Goal: Task Accomplishment & Management: Manage account settings

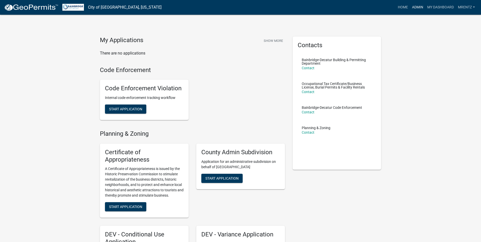
click at [415, 6] on link "Admin" at bounding box center [417, 8] width 15 height 10
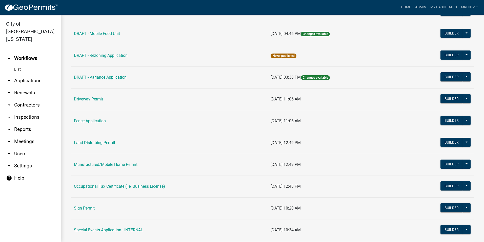
scroll to position [252, 0]
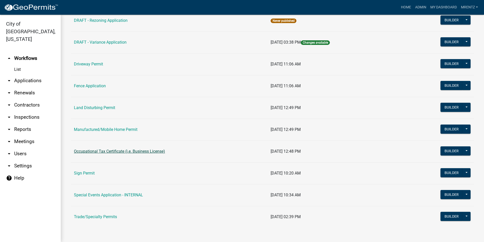
click at [126, 153] on link "Occupational Tax Certificate (i.e. Business License)" at bounding box center [119, 151] width 91 height 5
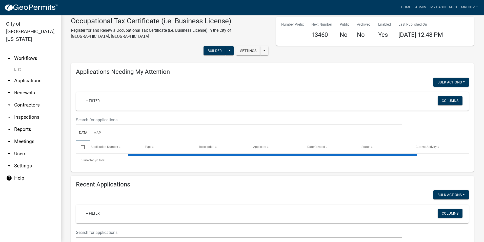
select select "3: 100"
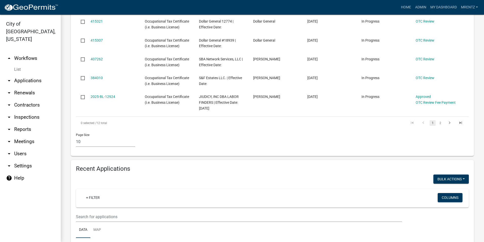
scroll to position [253, 0]
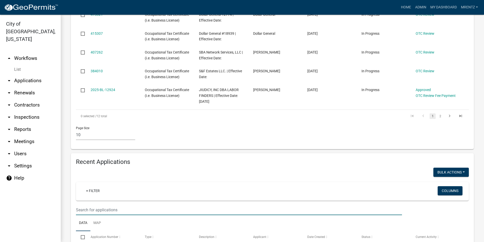
click at [87, 204] on input "text" at bounding box center [239, 209] width 326 height 10
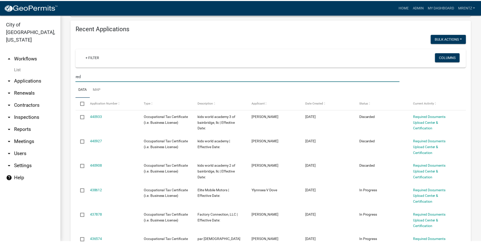
scroll to position [386, 0]
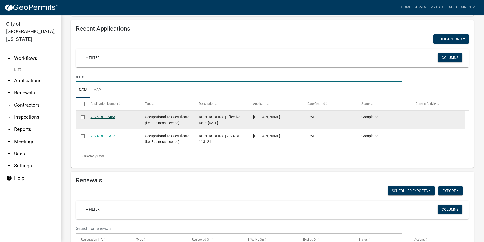
type input "red's"
click at [114, 115] on link "2025-BL-12463" at bounding box center [103, 117] width 25 height 4
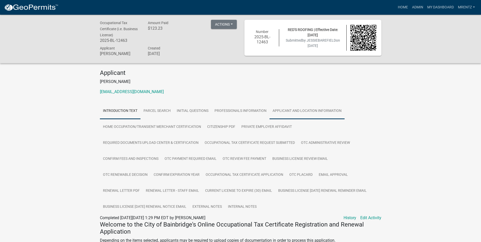
click at [288, 111] on link "Applicant and Location Information" at bounding box center [306, 111] width 75 height 16
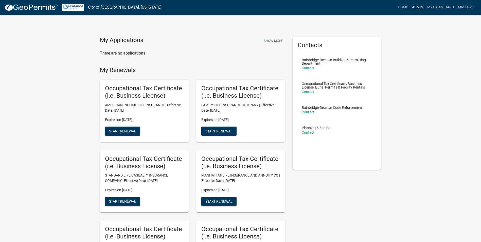
click at [413, 3] on link "Admin" at bounding box center [417, 8] width 15 height 10
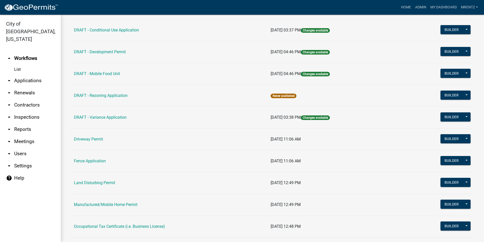
scroll to position [252, 0]
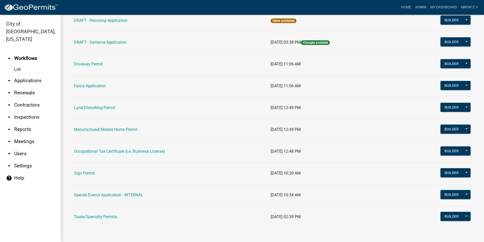
click at [119, 149] on link "Occupational Tax Certificate (i.e. Business License)" at bounding box center [119, 151] width 91 height 5
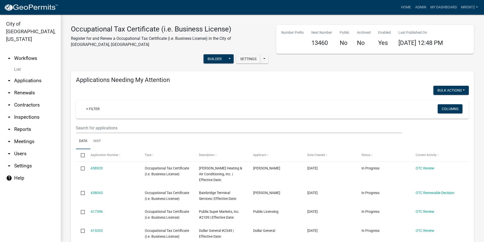
select select "3: 100"
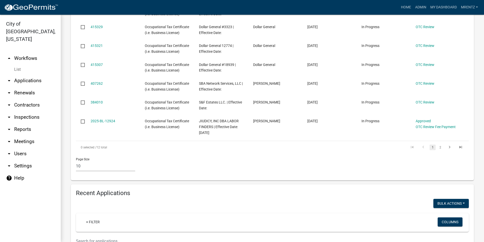
scroll to position [272, 0]
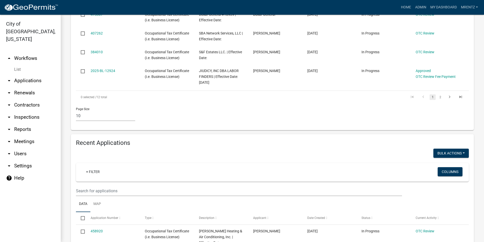
click at [81, 178] on wm-filter-builder "+ Filter Columns" at bounding box center [272, 179] width 393 height 33
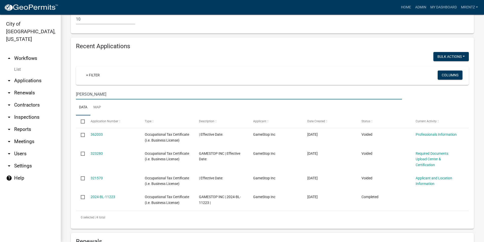
scroll to position [374, 0]
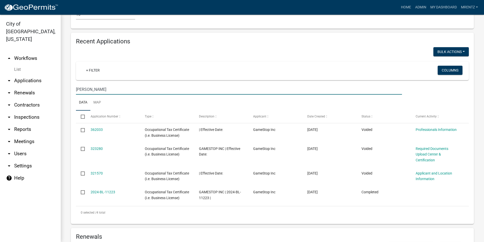
drag, startPoint x: 90, startPoint y: 83, endPoint x: 81, endPoint y: 85, distance: 9.3
click at [81, 85] on input "frazier" at bounding box center [239, 89] width 326 height 10
type input "fra"
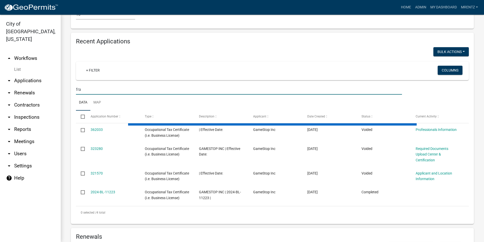
select select "3: 100"
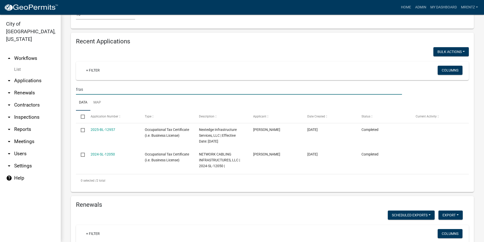
type input "fras"
